Goal: Find specific page/section: Find specific page/section

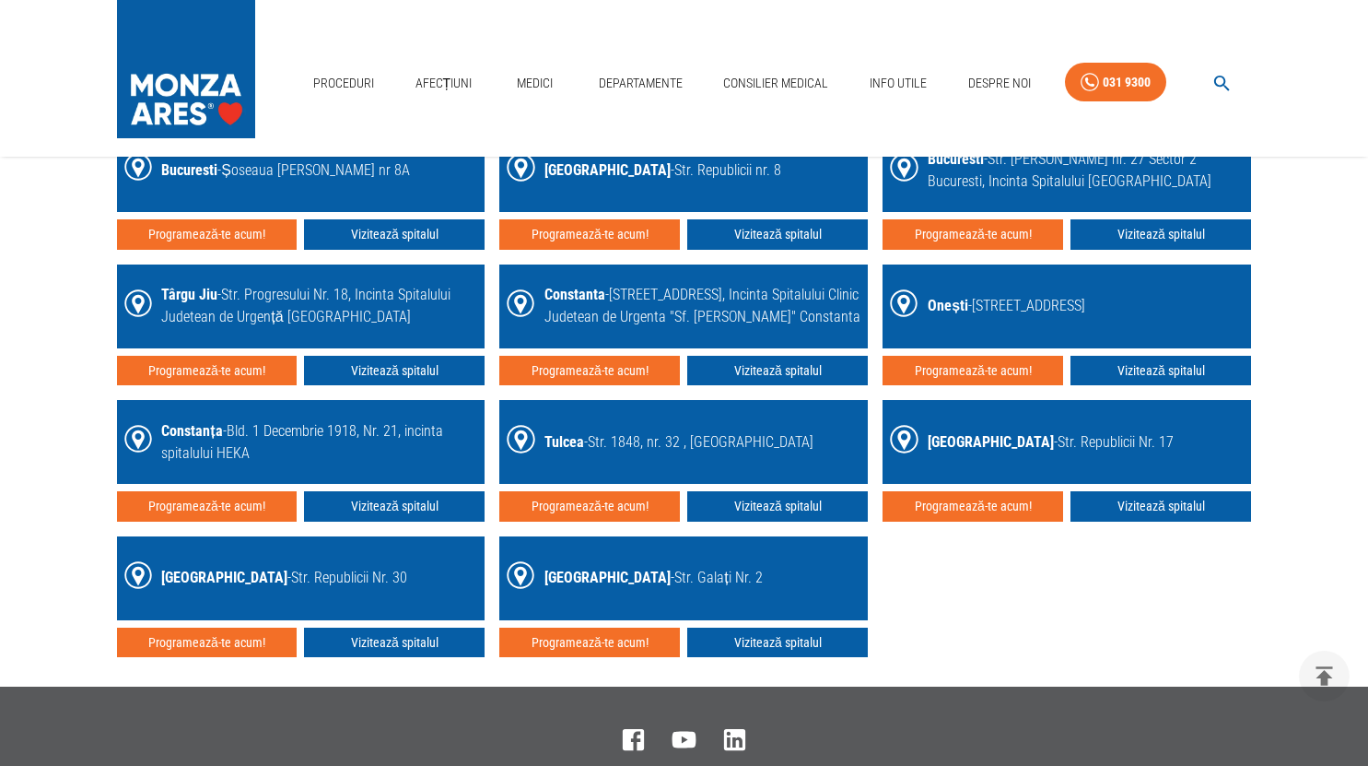
scroll to position [2682, 0]
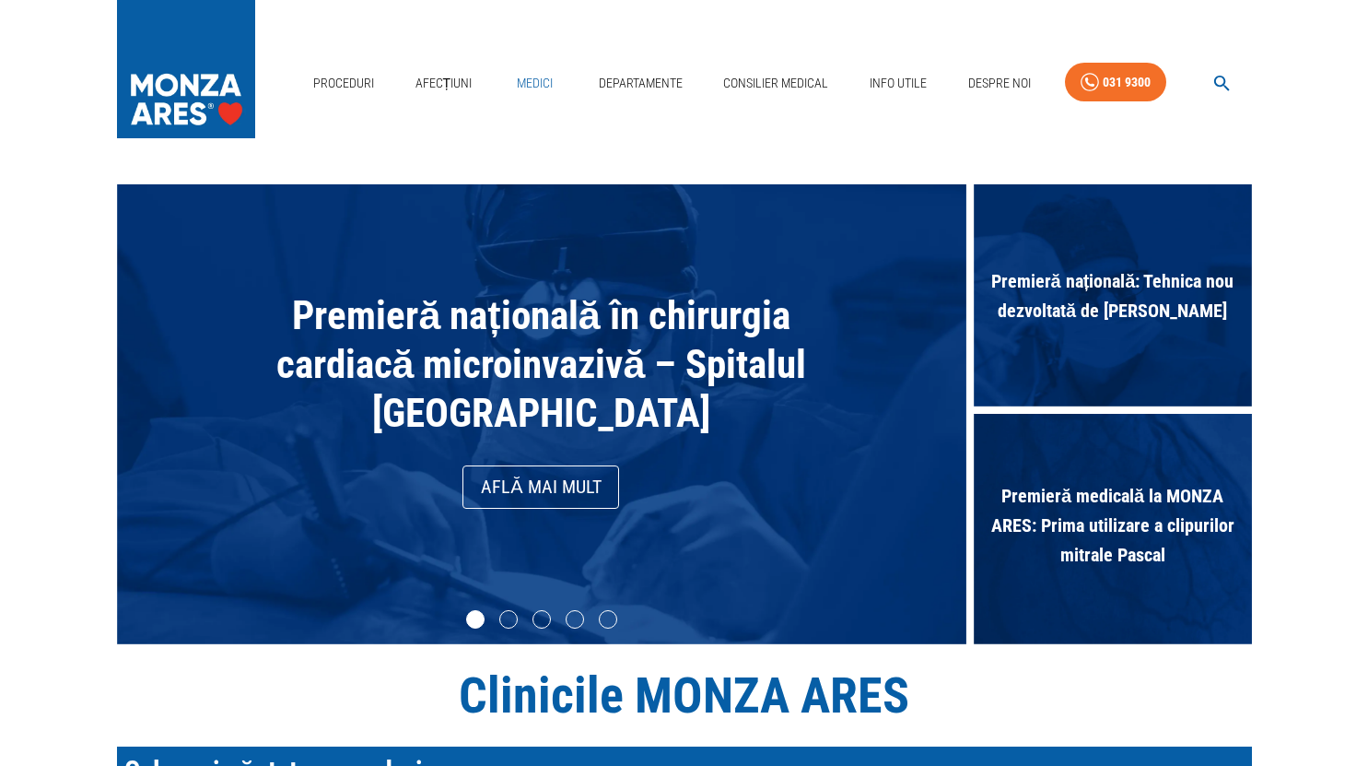
click at [525, 96] on link "Medici" at bounding box center [535, 84] width 59 height 38
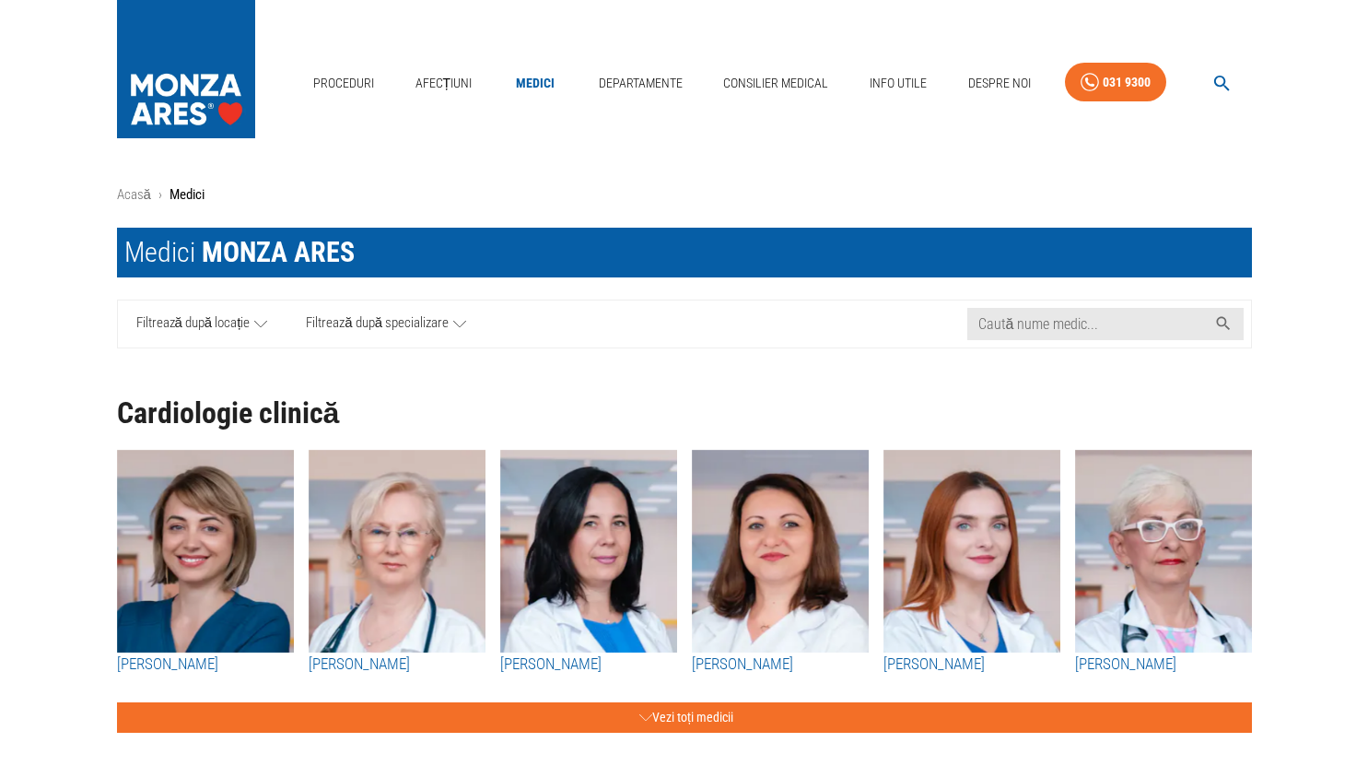
click at [432, 496] on img "button" at bounding box center [397, 551] width 177 height 203
